Goal: Information Seeking & Learning: Learn about a topic

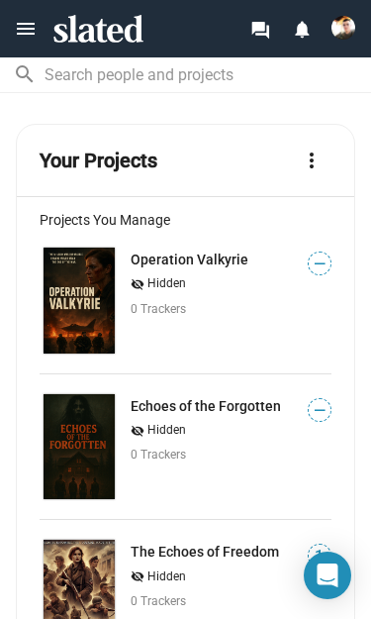
click at [215, 261] on link "Operation Valkyrie" at bounding box center [190, 260] width 118 height 16
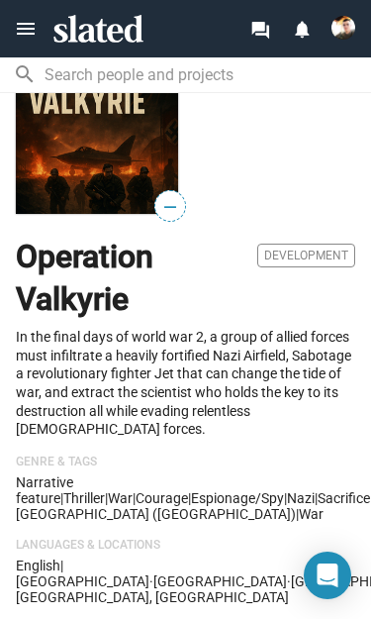
scroll to position [343, 0]
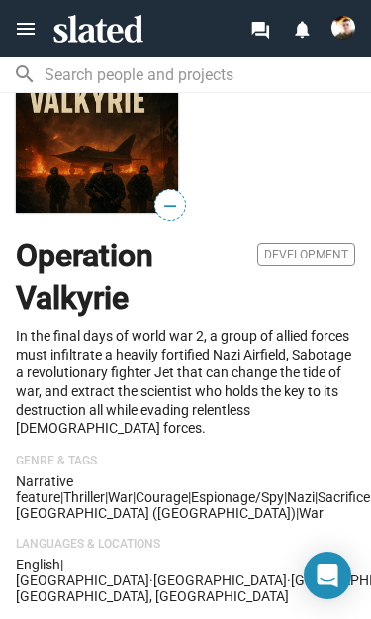
click at [230, 416] on p "In the final days of world war 2, a group of allied forces must infiltrate a he…" at bounding box center [186, 382] width 340 height 111
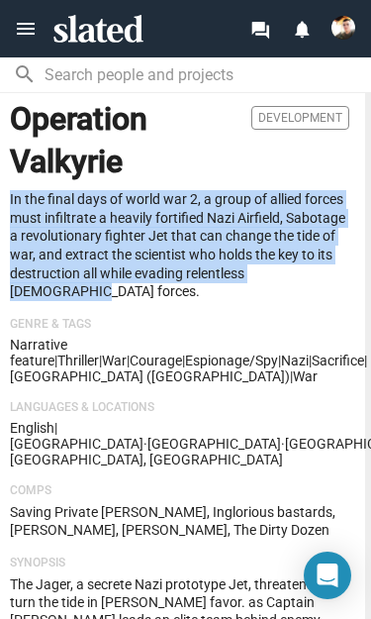
scroll to position [479, 3]
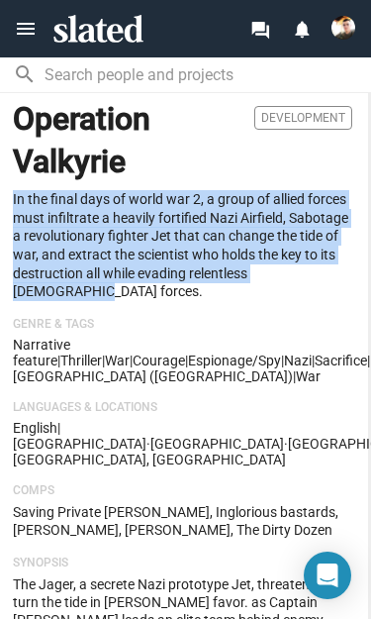
copy p "In the final days of world war 2, a group of allied forces must infiltrate a he…"
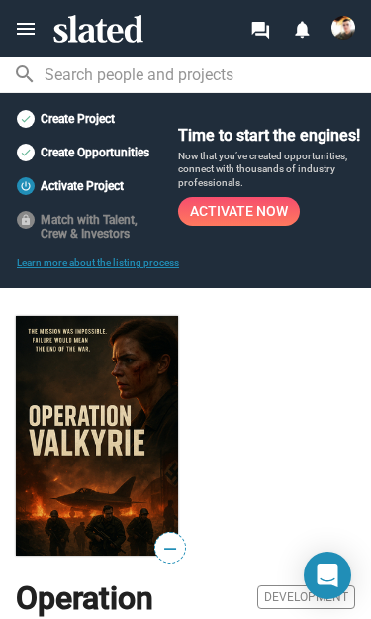
scroll to position [0, 0]
click at [50, 342] on img at bounding box center [97, 436] width 162 height 240
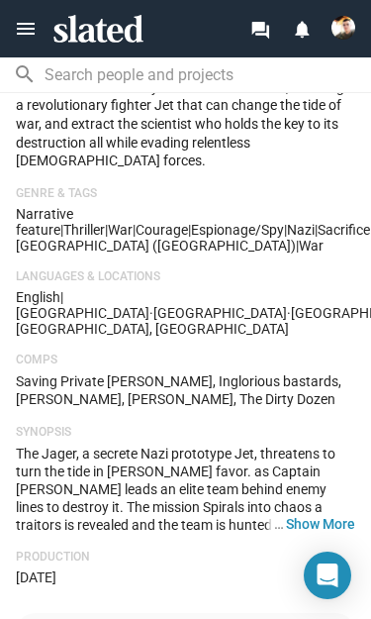
scroll to position [611, 0]
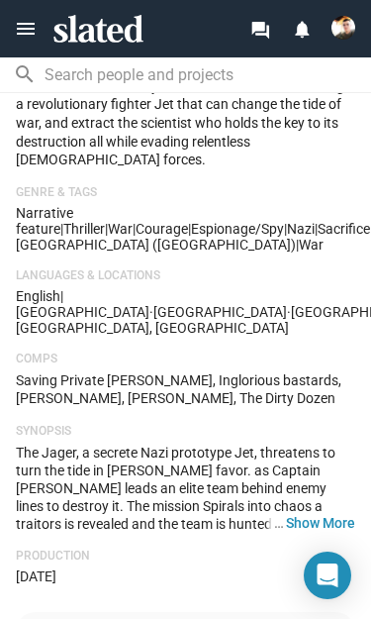
click at [328, 514] on button "… Show More" at bounding box center [320, 523] width 69 height 18
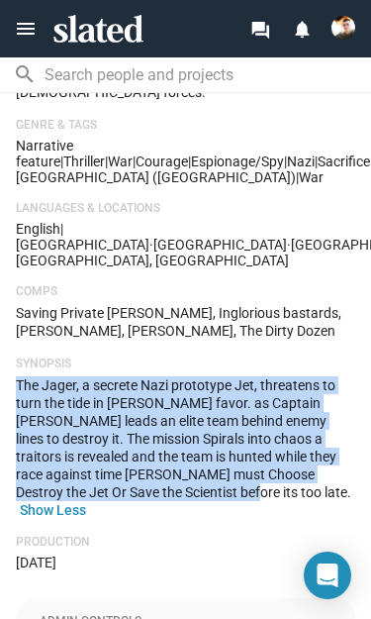
scroll to position [673, 0]
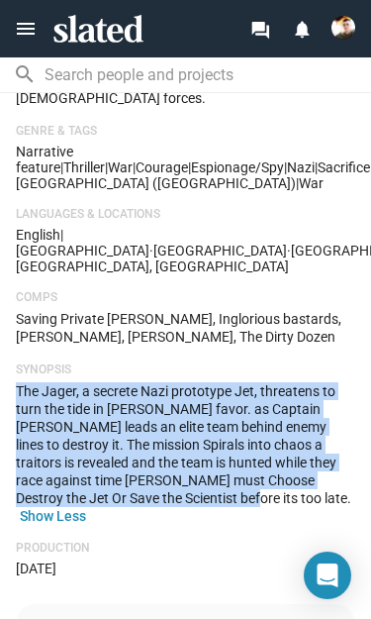
click at [260, 541] on p "Production" at bounding box center [186, 549] width 340 height 16
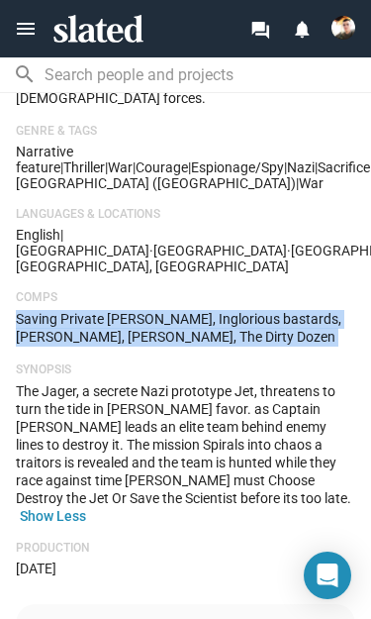
copy p "Saving Private [PERSON_NAME], Inglorious bastards, [PERSON_NAME], [PERSON_NAME]…"
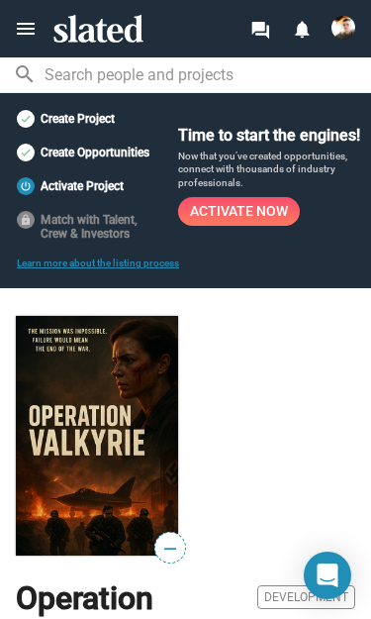
scroll to position [0, 0]
click at [27, 28] on mat-icon "menu" at bounding box center [26, 29] width 24 height 24
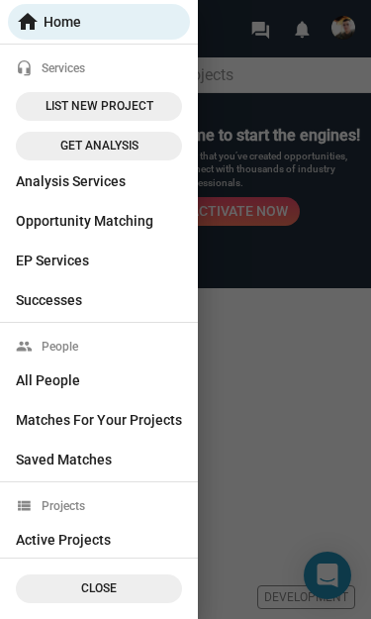
click at [130, 21] on span "home Home" at bounding box center [99, 22] width 166 height 36
